Goal: Task Accomplishment & Management: Use online tool/utility

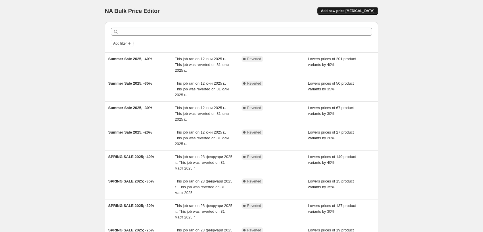
click at [356, 12] on span "Add new price [MEDICAL_DATA]" at bounding box center [347, 11] width 53 height 5
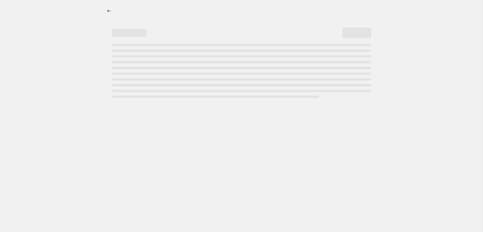
select select "percentage"
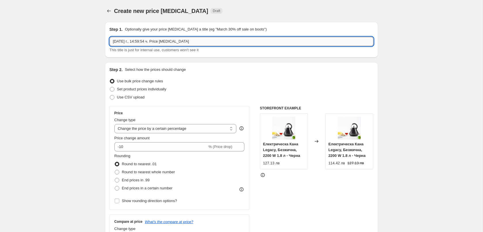
click at [196, 41] on input "[DATE] г., 14:59:54 ч. Price [MEDICAL_DATA]" at bounding box center [242, 41] width 264 height 9
drag, startPoint x: 133, startPoint y: 41, endPoint x: 96, endPoint y: 40, distance: 36.8
click at [110, 40] on input "Autumn Sale 2025, -20%" at bounding box center [242, 41] width 264 height 9
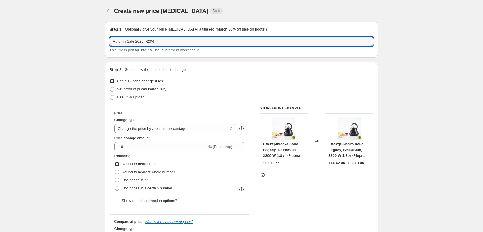
type input "Autumn Sale 2025, -20%"
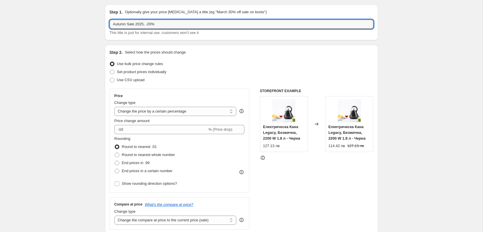
scroll to position [29, 0]
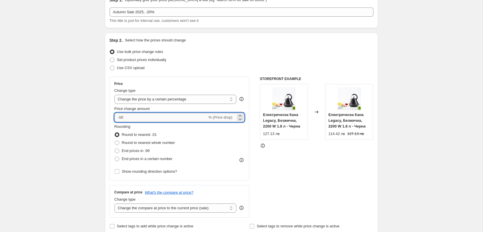
click at [121, 118] on input "-10" at bounding box center [160, 117] width 93 height 9
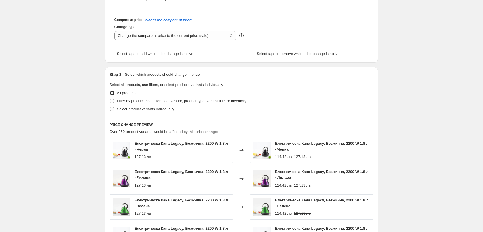
scroll to position [205, 0]
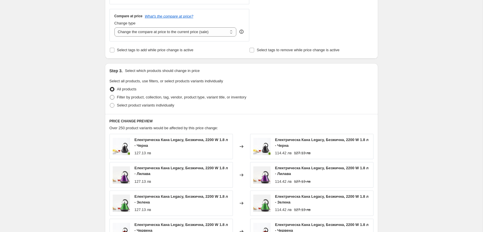
type input "-20"
click at [171, 98] on span "Filter by product, collection, tag, vendor, product type, variant title, or inv…" at bounding box center [181, 97] width 129 height 4
click at [110, 95] on input "Filter by product, collection, tag, vendor, product type, variant title, or inv…" at bounding box center [110, 95] width 0 height 0
radio input "true"
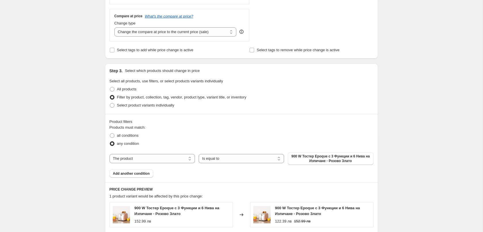
scroll to position [293, 0]
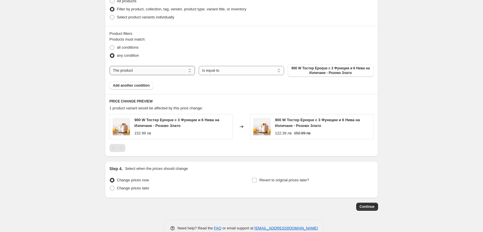
click at [110, 66] on select "The product The product's collection The product's tag The product's vendor The…" at bounding box center [152, 70] width 85 height 9
select select "tag"
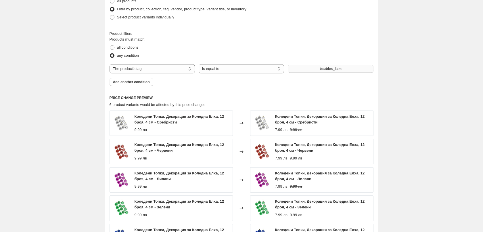
click at [342, 69] on button "baubles_4cm" at bounding box center [330, 69] width 85 height 8
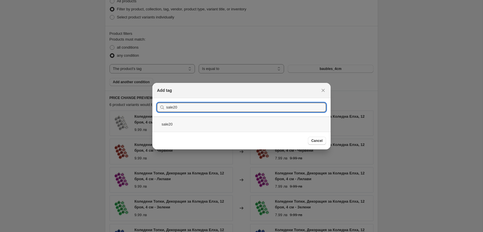
type input "sale20"
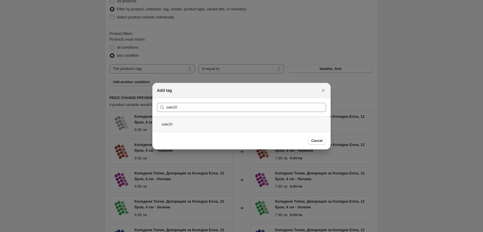
click at [178, 120] on div "sale20" at bounding box center [241, 123] width 178 height 15
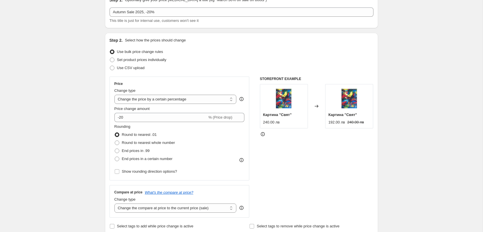
scroll to position [0, 0]
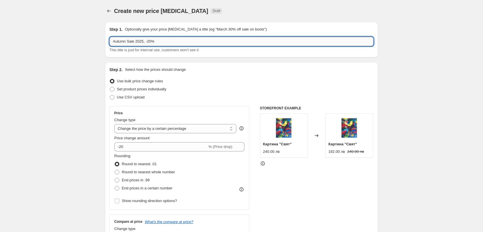
drag, startPoint x: 170, startPoint y: 44, endPoint x: 72, endPoint y: 41, distance: 98.1
click at [110, 41] on input "Autumn Sale 2025, -20%" at bounding box center [242, 41] width 264 height 9
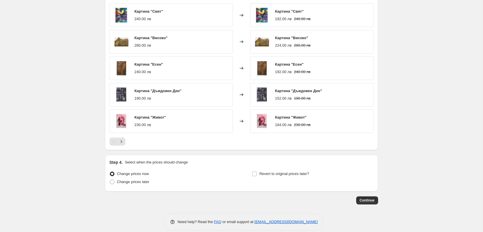
scroll to position [408, 0]
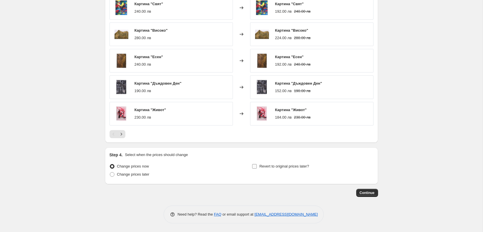
click at [253, 166] on input "Revert to original prices later?" at bounding box center [254, 166] width 5 height 5
checkbox input "true"
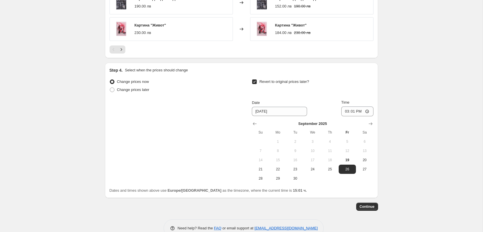
scroll to position [506, 0]
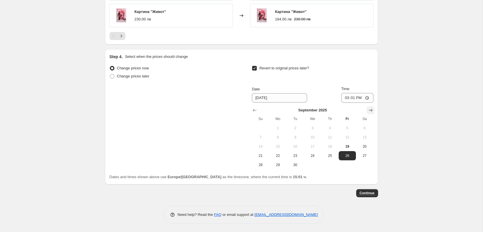
click at [370, 109] on icon "Show next month, October 2025" at bounding box center [371, 110] width 6 height 6
click at [276, 155] on span "20" at bounding box center [278, 155] width 13 height 5
type input "[DATE]"
click at [355, 97] on input "15:01" at bounding box center [357, 98] width 32 height 10
type input "23:57"
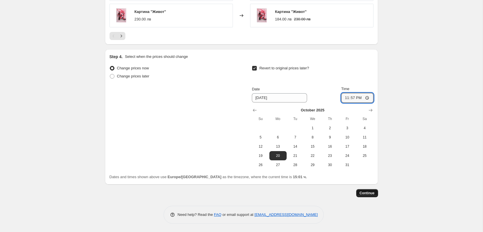
click at [368, 193] on span "Continue" at bounding box center [367, 193] width 15 height 5
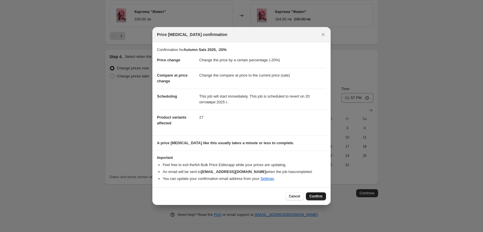
click at [316, 197] on span "Confirm" at bounding box center [315, 196] width 13 height 5
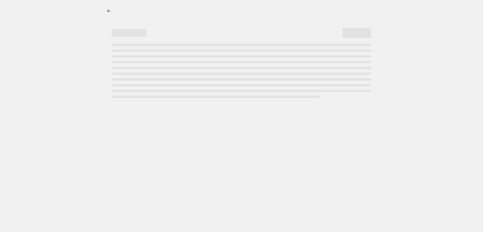
select select "percentage"
select select "tag"
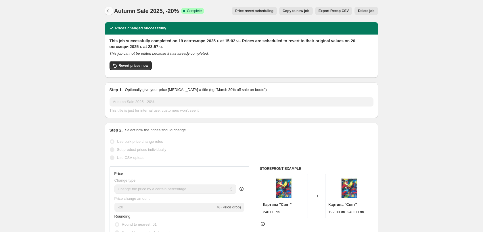
click at [111, 12] on icon "Price change jobs" at bounding box center [109, 11] width 6 height 6
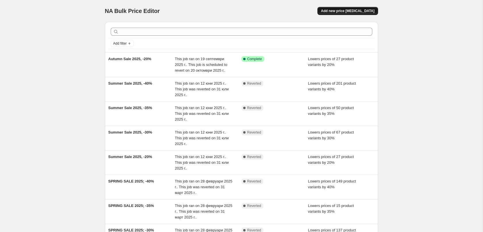
click at [347, 12] on span "Add new price [MEDICAL_DATA]" at bounding box center [347, 11] width 53 height 5
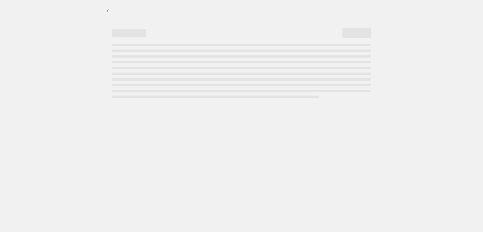
select select "percentage"
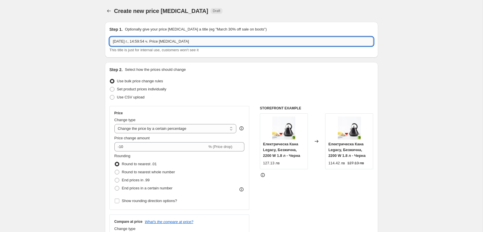
click at [176, 39] on input "[DATE] г., 14:59:54 ч. Price [MEDICAL_DATA]" at bounding box center [242, 41] width 264 height 9
paste input "Autumn Sale 2025, -20%"
click at [148, 41] on input "Autumn Sale 2025, -20%" at bounding box center [242, 41] width 264 height 9
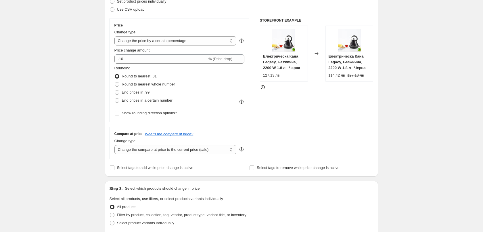
scroll to position [88, 0]
type input "Autumn Sale 2025, -30%"
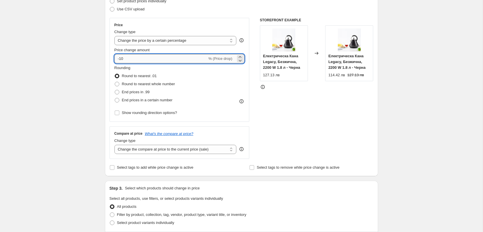
click at [121, 59] on input "-10" at bounding box center [160, 58] width 93 height 9
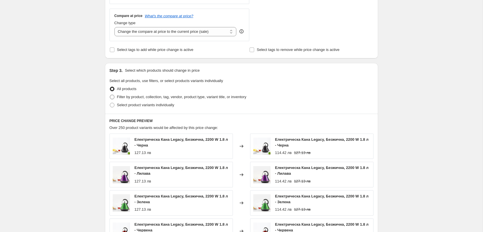
scroll to position [235, 0]
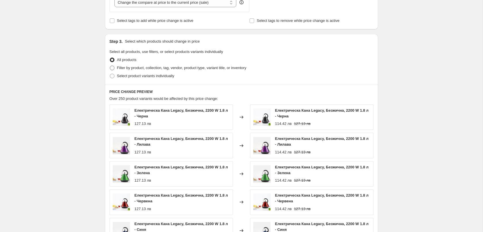
type input "-30"
click at [167, 66] on span "Filter by product, collection, tag, vendor, product type, variant title, or inv…" at bounding box center [181, 68] width 129 height 4
click at [110, 66] on input "Filter by product, collection, tag, vendor, product type, variant title, or inv…" at bounding box center [110, 66] width 0 height 0
radio input "true"
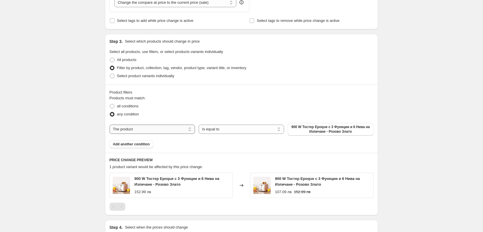
click at [110, 125] on select "The product The product's collection The product's tag The product's vendor The…" at bounding box center [152, 129] width 85 height 9
select select "tag"
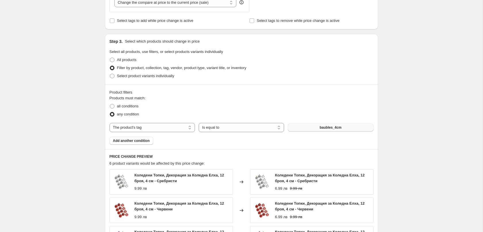
click at [326, 128] on span "baubles_4cm" at bounding box center [331, 127] width 22 height 5
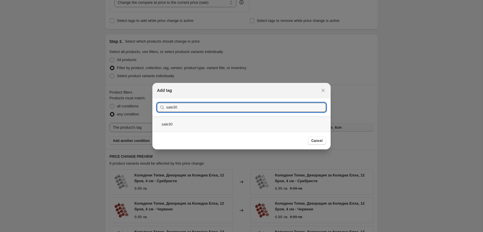
type input "sale30"
click at [173, 125] on div "sale30" at bounding box center [241, 123] width 178 height 15
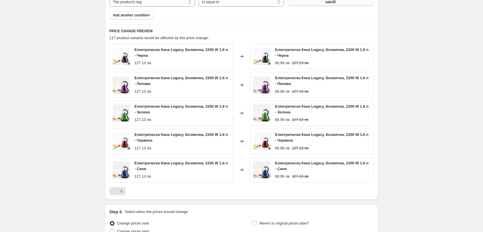
scroll to position [411, 0]
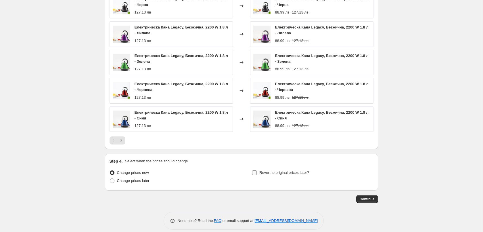
click at [255, 173] on input "Revert to original prices later?" at bounding box center [254, 172] width 5 height 5
checkbox input "true"
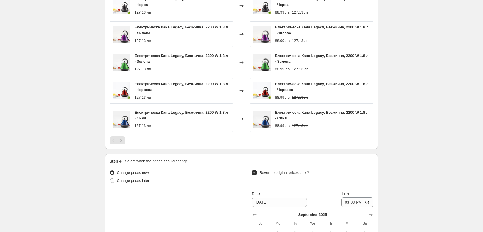
scroll to position [515, 0]
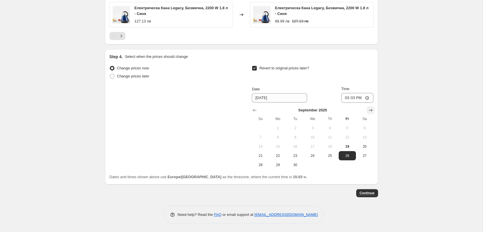
click at [373, 110] on icon "Show next month, October 2025" at bounding box center [371, 110] width 6 height 6
click at [276, 156] on span "20" at bounding box center [278, 155] width 13 height 5
type input "[DATE]"
click at [357, 97] on input "15:03" at bounding box center [357, 98] width 32 height 10
type input "23:58"
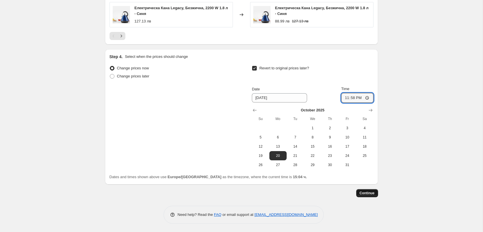
click at [374, 191] on span "Continue" at bounding box center [367, 193] width 15 height 5
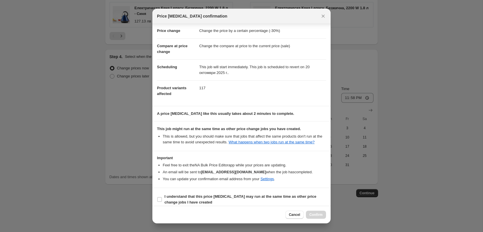
scroll to position [17, 0]
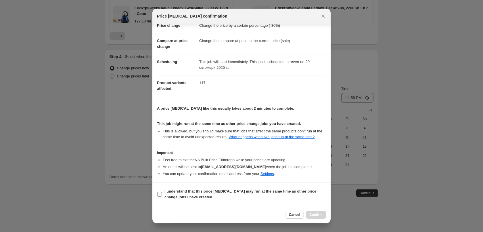
drag, startPoint x: 161, startPoint y: 193, endPoint x: 173, endPoint y: 201, distance: 14.4
click at [160, 193] on input "I understand that this price [MEDICAL_DATA] may run at the same time as other p…" at bounding box center [159, 194] width 5 height 5
checkbox input "true"
click at [318, 214] on span "Confirm" at bounding box center [315, 214] width 13 height 5
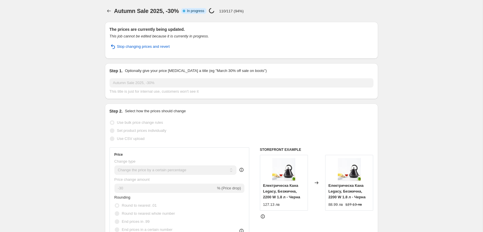
select select "percentage"
select select "tag"
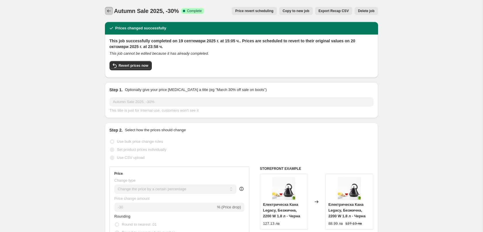
click at [108, 11] on icon "Price change jobs" at bounding box center [109, 10] width 4 height 3
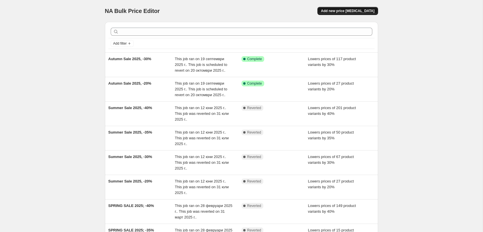
click at [361, 10] on span "Add new price [MEDICAL_DATA]" at bounding box center [347, 11] width 53 height 5
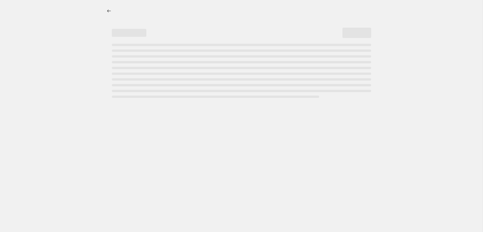
select select "percentage"
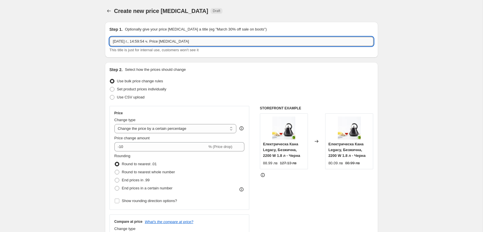
click at [154, 45] on input "[DATE] г., 14:59:54 ч. Price [MEDICAL_DATA]" at bounding box center [242, 41] width 264 height 9
paste input "Autumn Sale 2025, -20%"
click at [148, 42] on input "Autumn Sale 2025, -20%" at bounding box center [242, 41] width 264 height 9
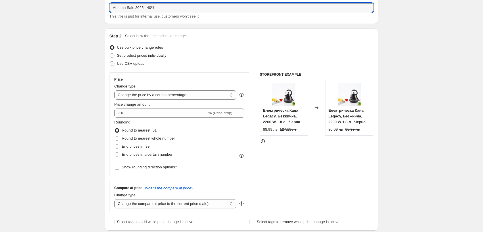
scroll to position [59, 0]
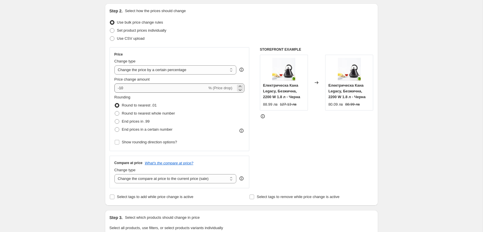
type input "Autumn Sale 2025, -40%"
click at [121, 89] on input "-10" at bounding box center [160, 87] width 93 height 9
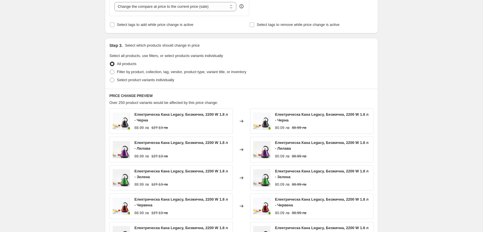
scroll to position [235, 0]
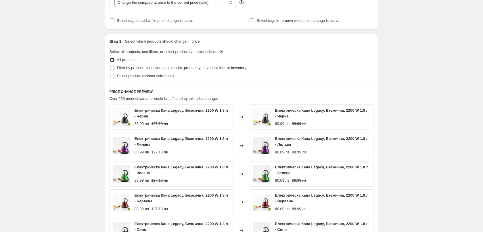
type input "-40"
click at [188, 68] on span "Filter by product, collection, tag, vendor, product type, variant title, or inv…" at bounding box center [181, 68] width 129 height 4
click at [110, 66] on input "Filter by product, collection, tag, vendor, product type, variant title, or inv…" at bounding box center [110, 66] width 0 height 0
radio input "true"
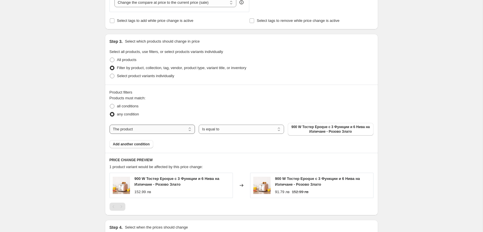
click at [110, 125] on select "The product The product's collection The product's tag The product's vendor The…" at bounding box center [152, 129] width 85 height 9
select select "tag"
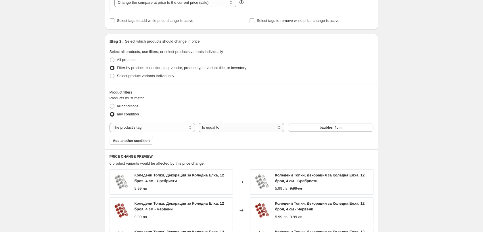
click at [199, 123] on select "Is equal to Is not equal to" at bounding box center [241, 127] width 85 height 9
click at [229, 128] on select "Is equal to Is not equal to" at bounding box center [241, 127] width 85 height 9
click at [305, 128] on button "baubles_4cm" at bounding box center [330, 127] width 85 height 8
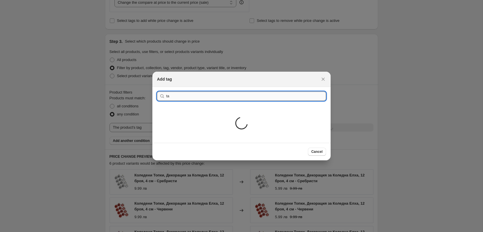
type input "t"
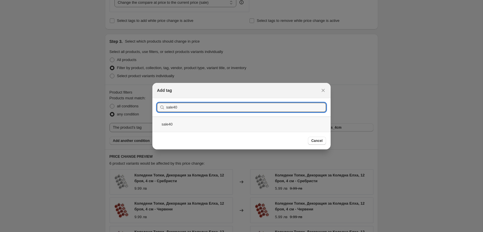
type input "sale40"
click at [189, 125] on div "sale40" at bounding box center [241, 123] width 178 height 15
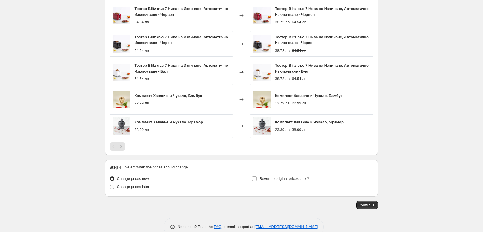
scroll to position [414, 0]
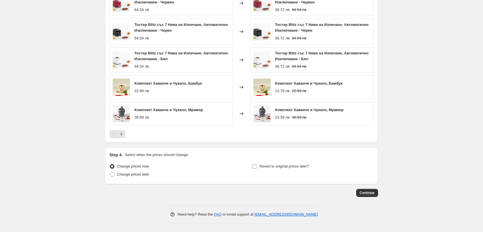
click at [276, 165] on span "Revert to original prices later?" at bounding box center [284, 166] width 50 height 4
click at [257, 165] on input "Revert to original prices later?" at bounding box center [254, 166] width 5 height 5
checkbox input "true"
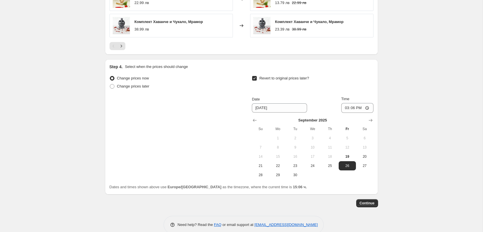
scroll to position [502, 0]
click at [373, 117] on button "Show next month, October 2025" at bounding box center [371, 120] width 8 height 8
click at [278, 168] on button "20" at bounding box center [277, 165] width 17 height 9
type input "[DATE]"
click at [357, 108] on input "15:06" at bounding box center [357, 108] width 32 height 10
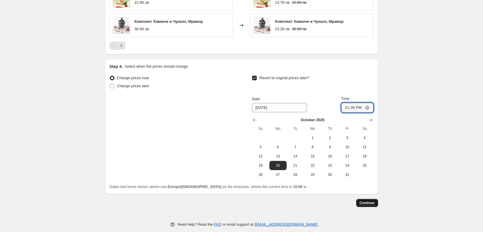
type input "23:59"
click at [370, 202] on span "Continue" at bounding box center [367, 202] width 15 height 5
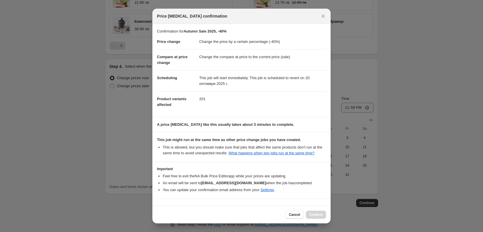
scroll to position [17, 0]
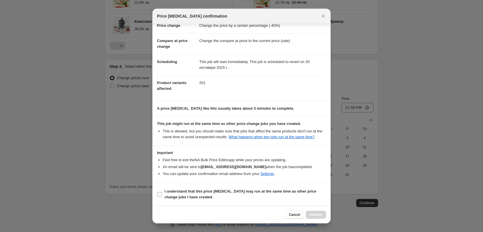
click at [171, 193] on b "I understand that this price [MEDICAL_DATA] may run at the same time as other p…" at bounding box center [241, 194] width 152 height 10
click at [162, 193] on input "I understand that this price [MEDICAL_DATA] may run at the same time as other p…" at bounding box center [159, 194] width 5 height 5
checkbox input "true"
click at [318, 212] on button "Confirm" at bounding box center [316, 215] width 20 height 8
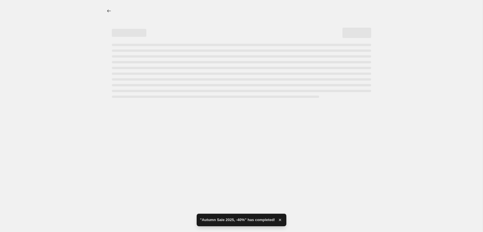
select select "percentage"
select select "tag"
